Goal: Find specific page/section: Find specific page/section

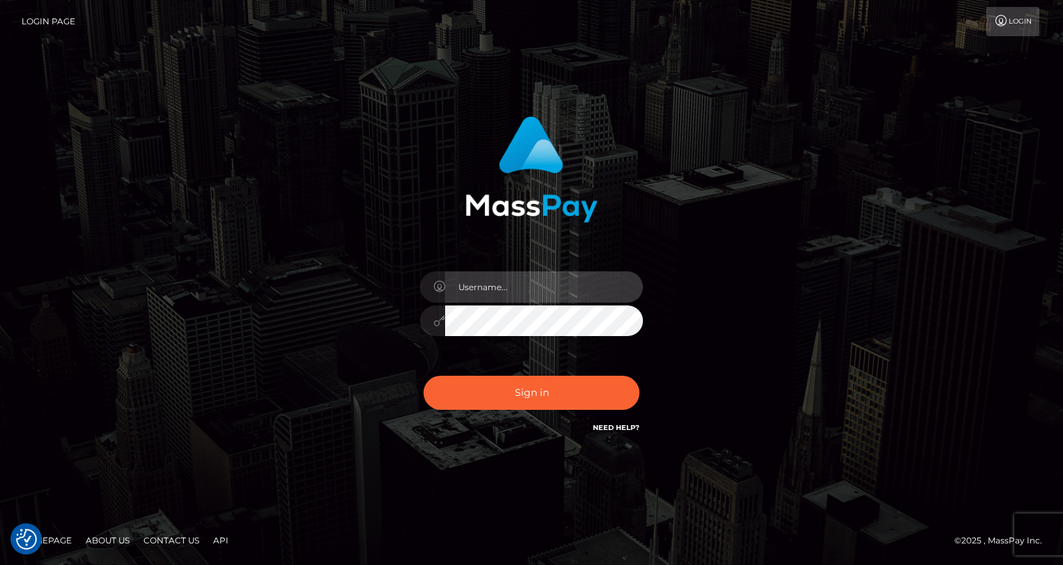
click at [536, 284] on input "text" at bounding box center [544, 287] width 198 height 31
type input "oli.fanvue"
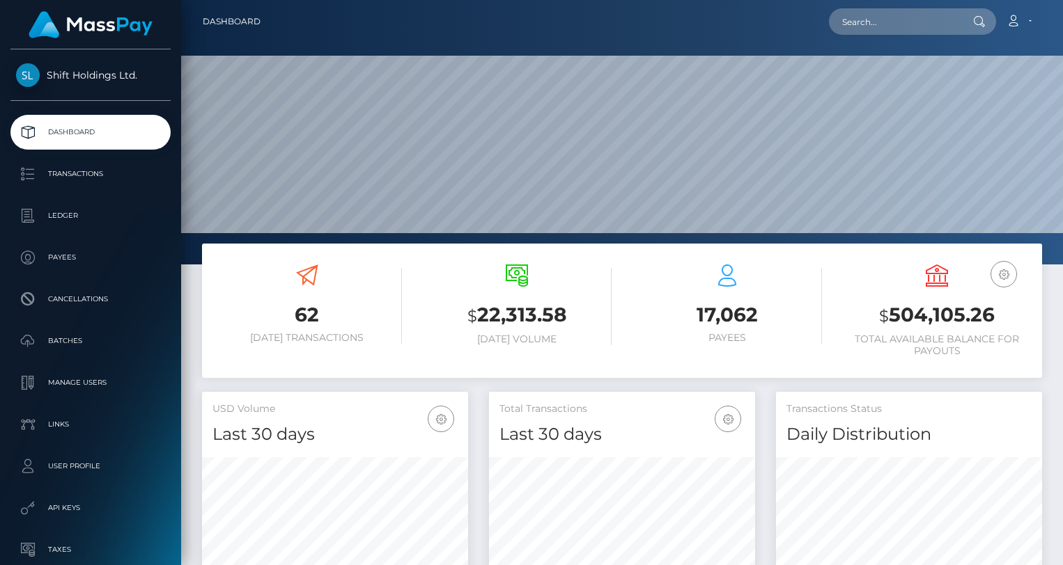
scroll to position [247, 266]
click at [894, 18] on input "text" at bounding box center [894, 21] width 131 height 26
paste input "linder1978@gmail.com"
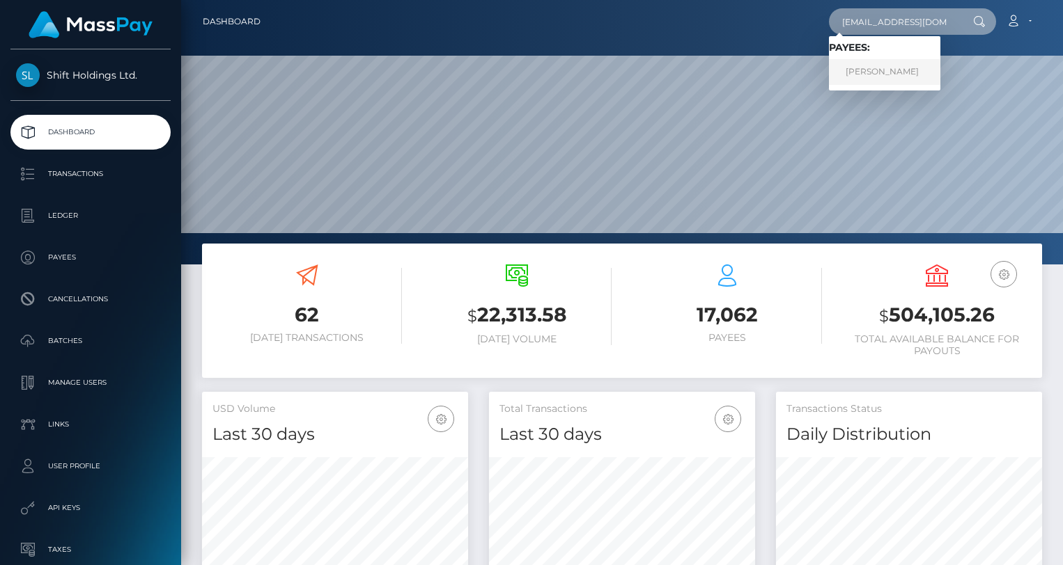
type input "[EMAIL_ADDRESS][DOMAIN_NAME]"
click at [923, 75] on link "JACOB ALEXANDER LINDER" at bounding box center [884, 72] width 111 height 26
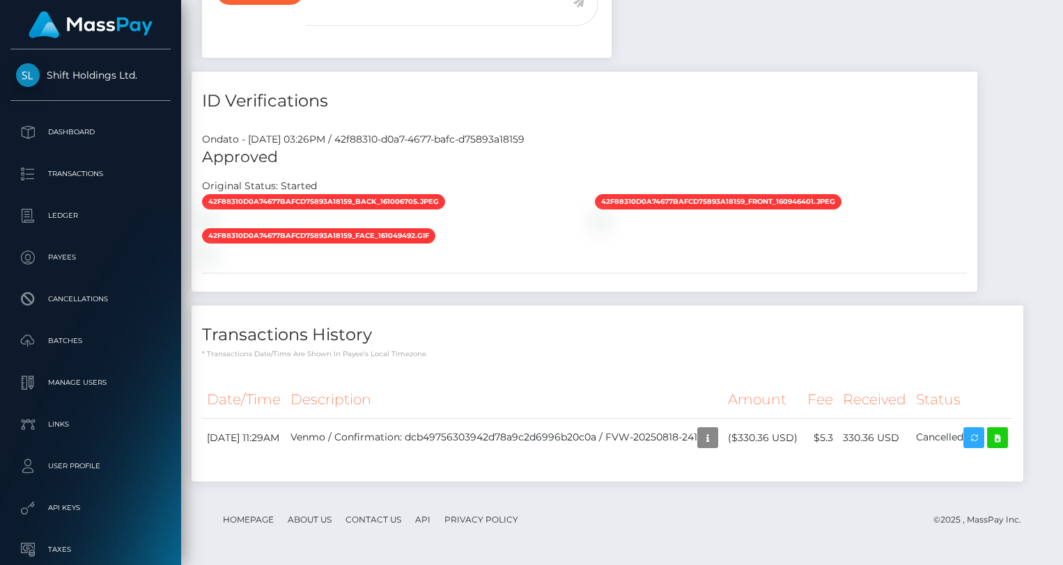
scroll to position [1056, 0]
